Goal: Information Seeking & Learning: Stay updated

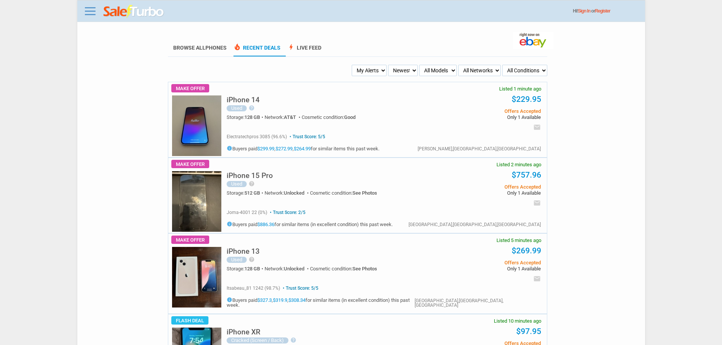
click at [367, 68] on select "My Alerts All Deals BIN Only w/ Offers Only" at bounding box center [369, 70] width 35 height 11
select select "flash_bin"
click at [353, 65] on select "My Alerts All Deals BIN Only w/ Offers Only" at bounding box center [369, 70] width 35 height 11
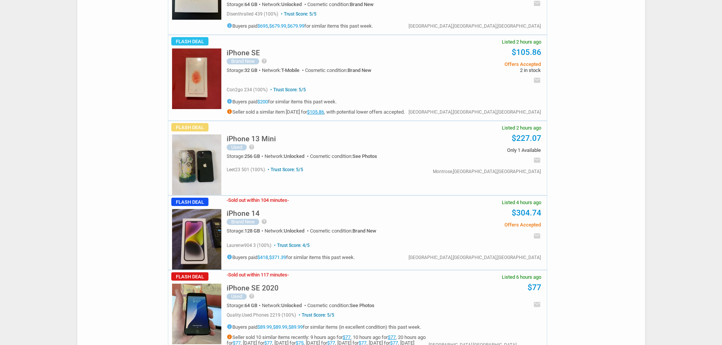
scroll to position [1175, 0]
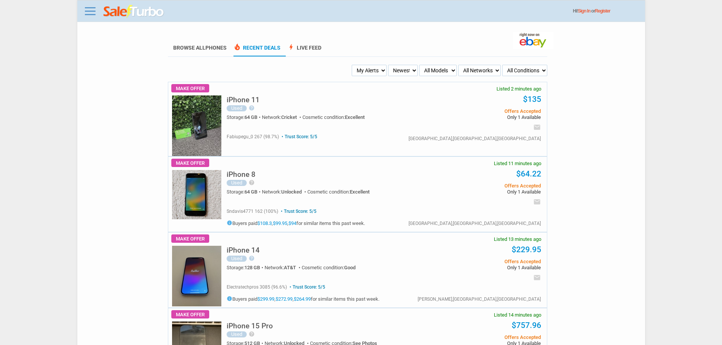
click at [376, 76] on select "My Alerts All Deals BIN Only w/ Offers Only" at bounding box center [369, 70] width 35 height 11
select select "flash_bin"
click at [353, 65] on select "My Alerts All Deals BIN Only w/ Offers Only" at bounding box center [369, 70] width 35 height 11
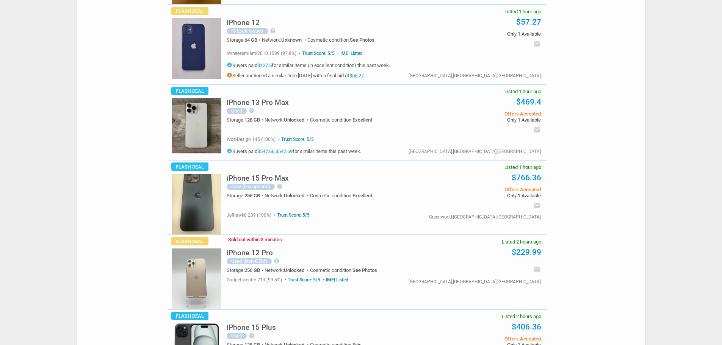
scroll to position [455, 0]
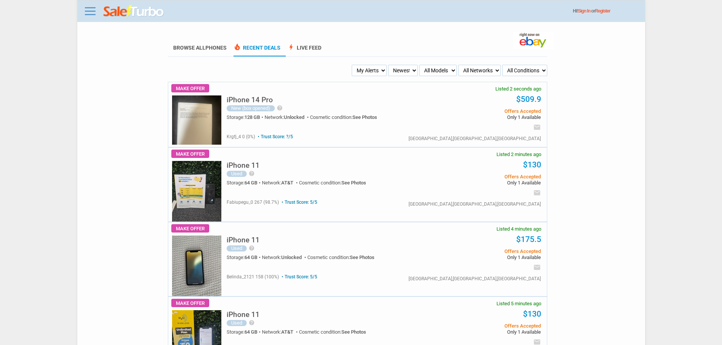
click at [390, 68] on select "Newest Oldest Sold Fastest Savvy Buyers Price (Low - High) Price (High - Low)" at bounding box center [403, 70] width 30 height 11
click at [374, 70] on select "My Alerts All Deals BIN Only w/ Offers Only" at bounding box center [369, 70] width 35 height 11
select select "flash_bin"
click at [353, 65] on select "My Alerts All Deals BIN Only w/ Offers Only" at bounding box center [369, 70] width 35 height 11
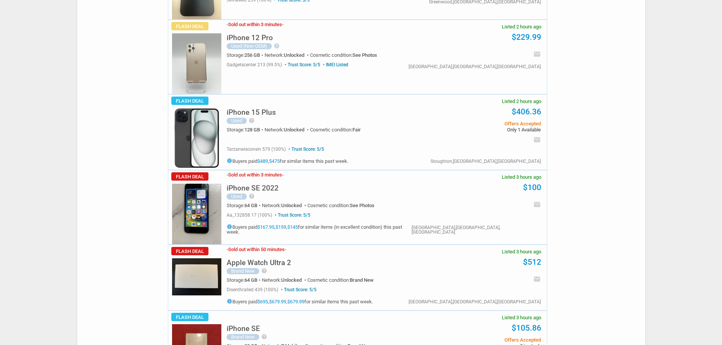
scroll to position [834, 0]
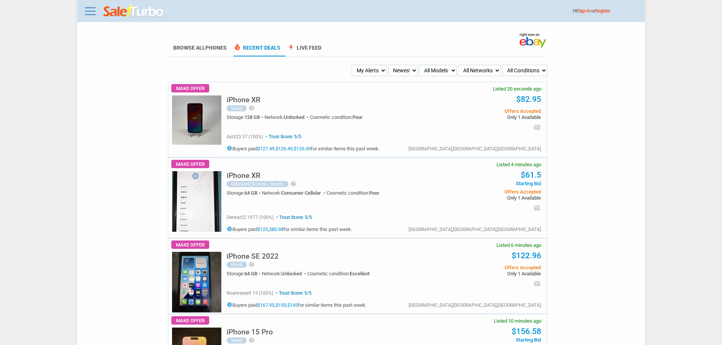
drag, startPoint x: 405, startPoint y: 71, endPoint x: 349, endPoint y: 75, distance: 55.8
click at [374, 75] on ul "My Alerts All Deals BIN Only w/ Offers Only Newest Oldest Sold Fastest Savvy Bu…" at bounding box center [357, 70] width 380 height 11
drag, startPoint x: 349, startPoint y: 75, endPoint x: 362, endPoint y: 74, distance: 12.2
click at [352, 75] on ul "My Alerts All Deals BIN Only w/ Offers Only Newest Oldest Sold Fastest Savvy Bu…" at bounding box center [357, 70] width 380 height 11
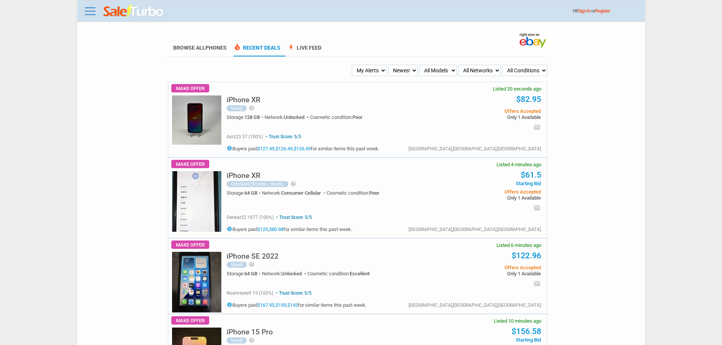
drag, startPoint x: 366, startPoint y: 72, endPoint x: 366, endPoint y: 77, distance: 4.2
click at [366, 72] on select "My Alerts All Deals BIN Only w/ Offers Only" at bounding box center [369, 70] width 35 height 11
select select "flash_bin"
click at [353, 65] on select "My Alerts All Deals BIN Only w/ Offers Only" at bounding box center [369, 70] width 35 height 11
